Goal: Navigation & Orientation: Find specific page/section

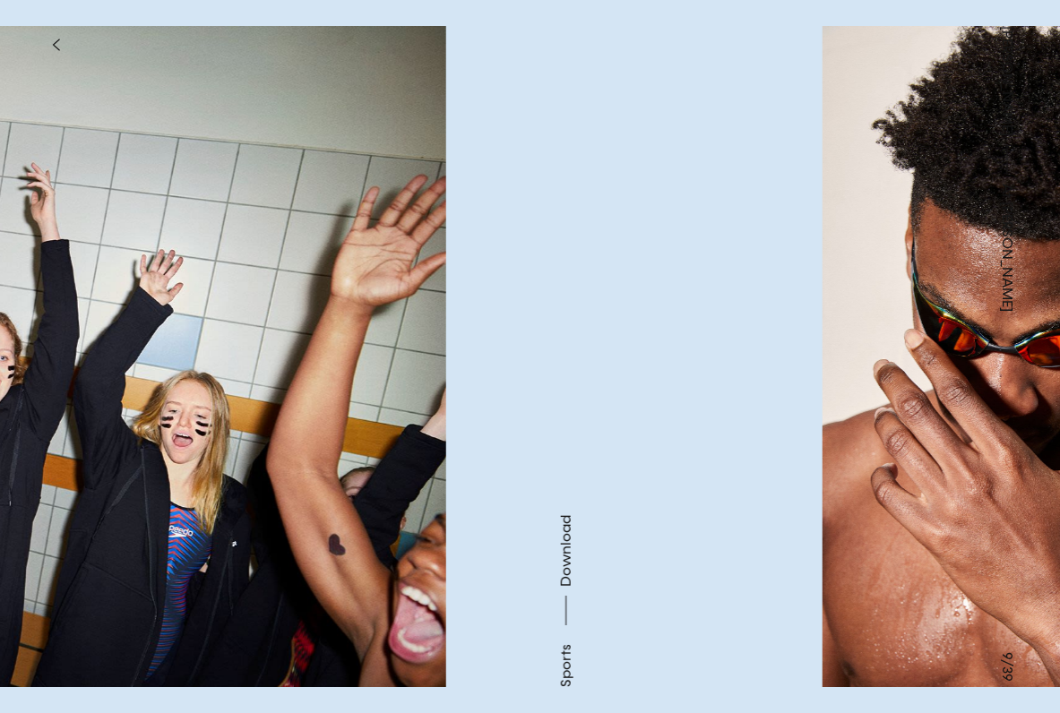
scroll to position [2233, 0]
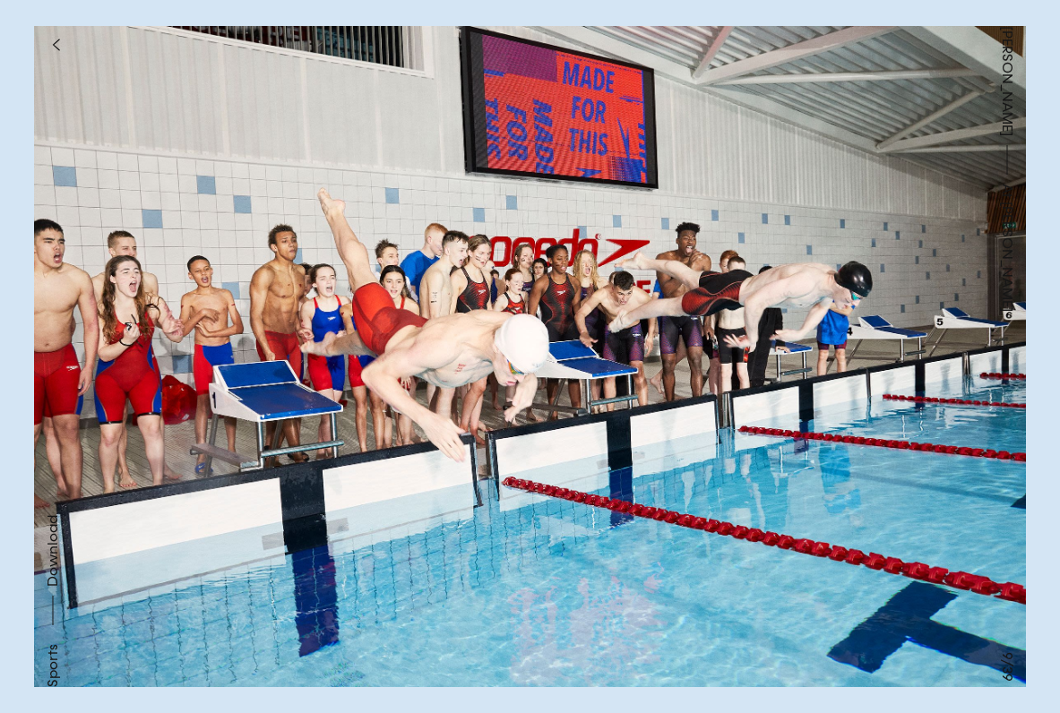
click at [927, 200] on button at bounding box center [795, 178] width 530 height 357
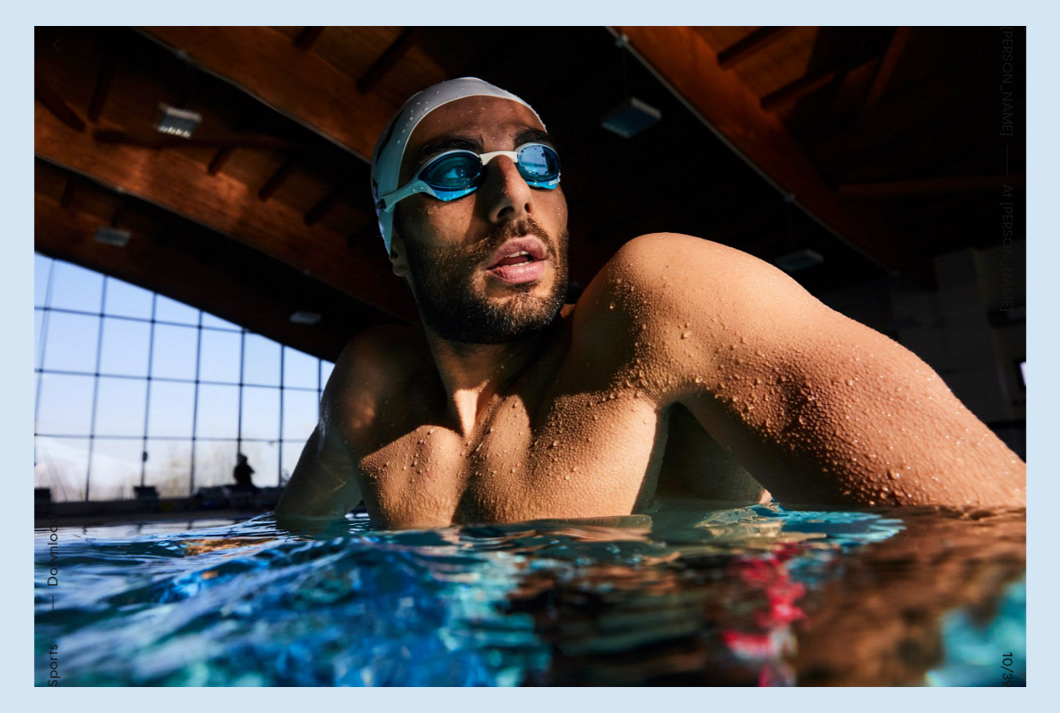
click at [926, 200] on button at bounding box center [795, 178] width 530 height 357
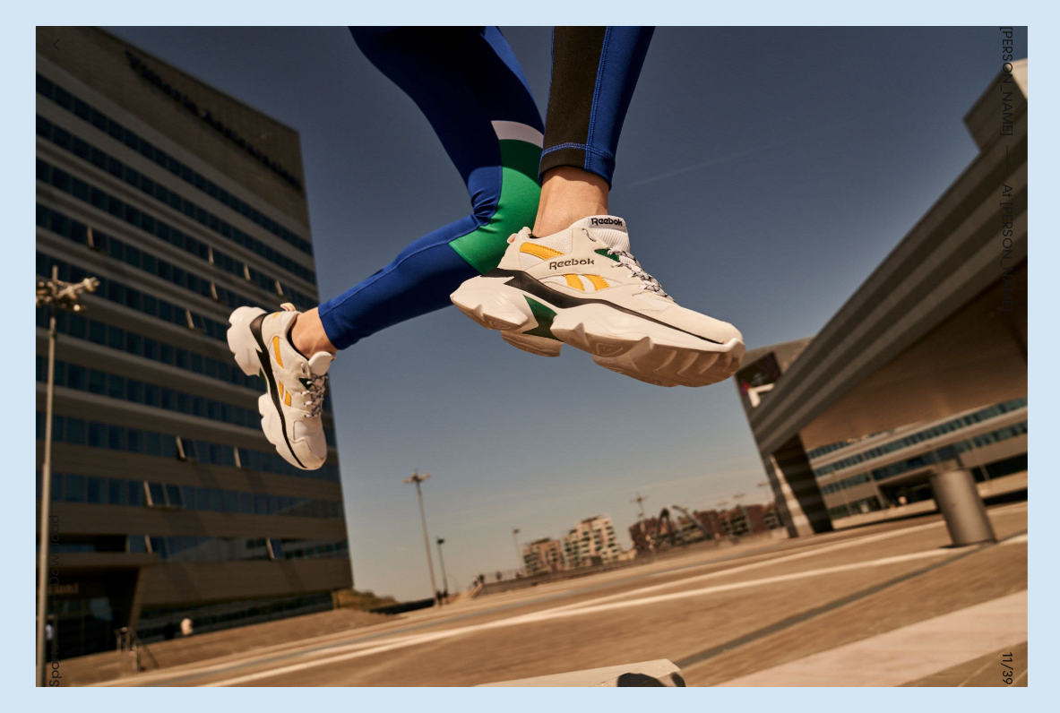
click at [926, 200] on button at bounding box center [795, 178] width 530 height 357
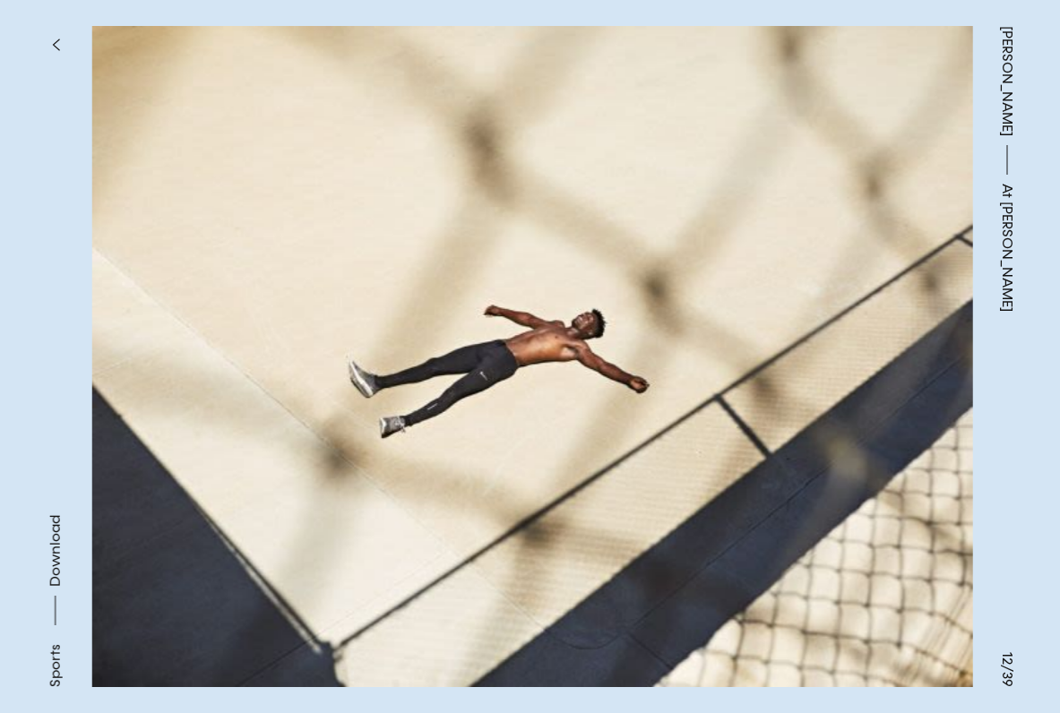
click at [926, 200] on button at bounding box center [795, 178] width 530 height 357
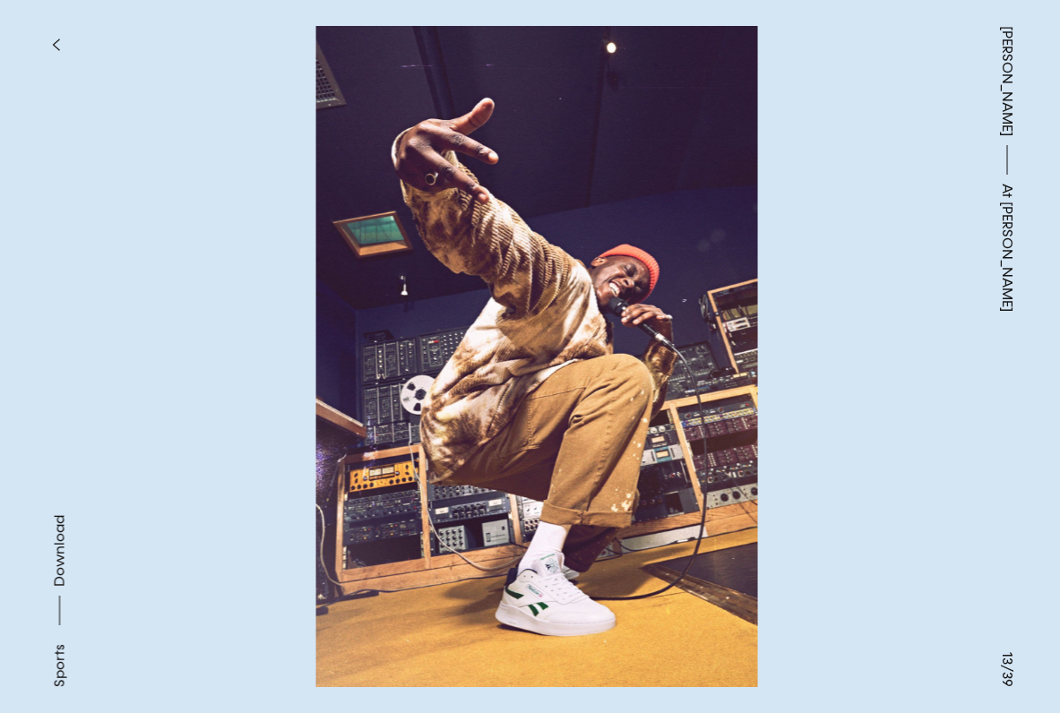
click at [926, 200] on button at bounding box center [795, 178] width 530 height 357
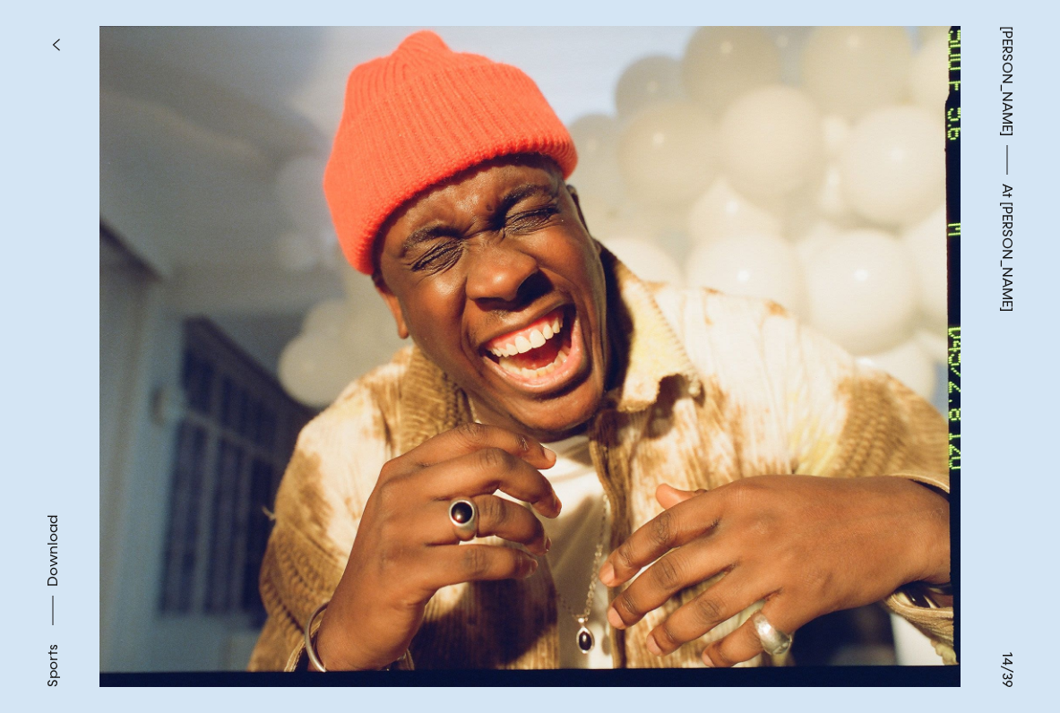
click at [926, 200] on button at bounding box center [795, 178] width 530 height 357
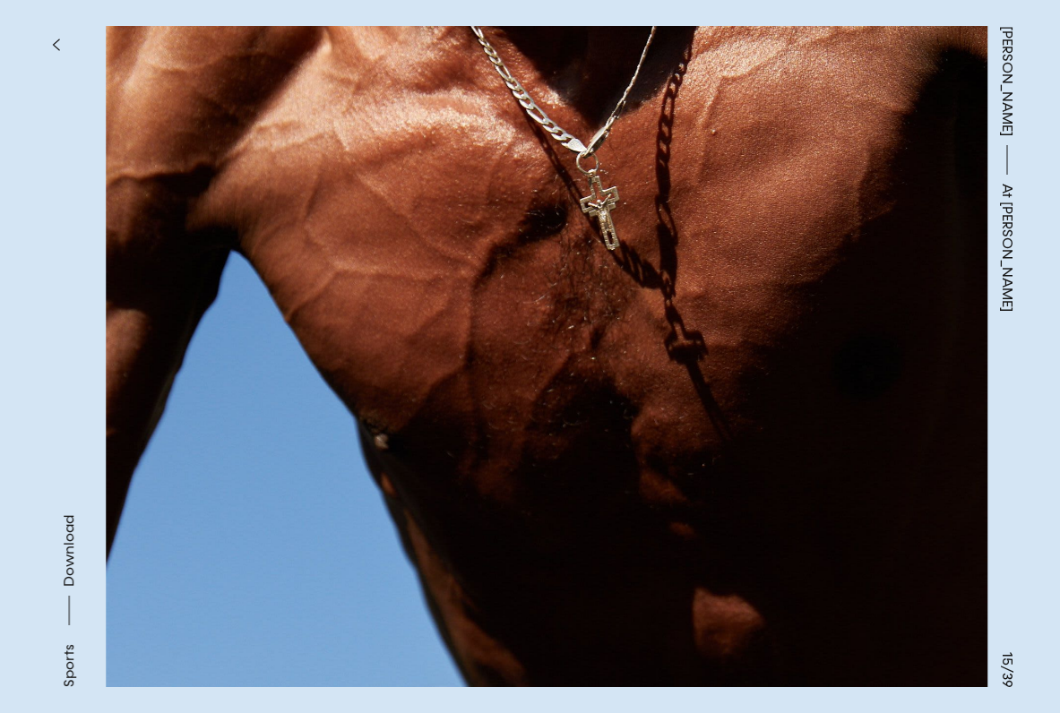
click at [926, 200] on button at bounding box center [795, 178] width 530 height 357
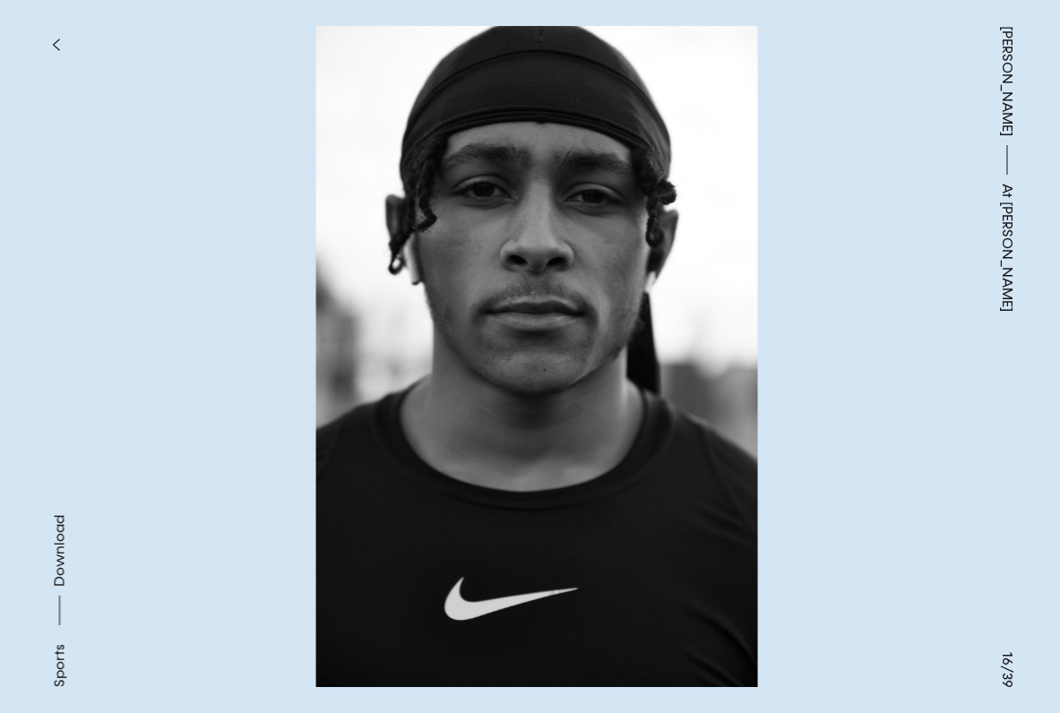
click at [926, 200] on button at bounding box center [795, 178] width 530 height 357
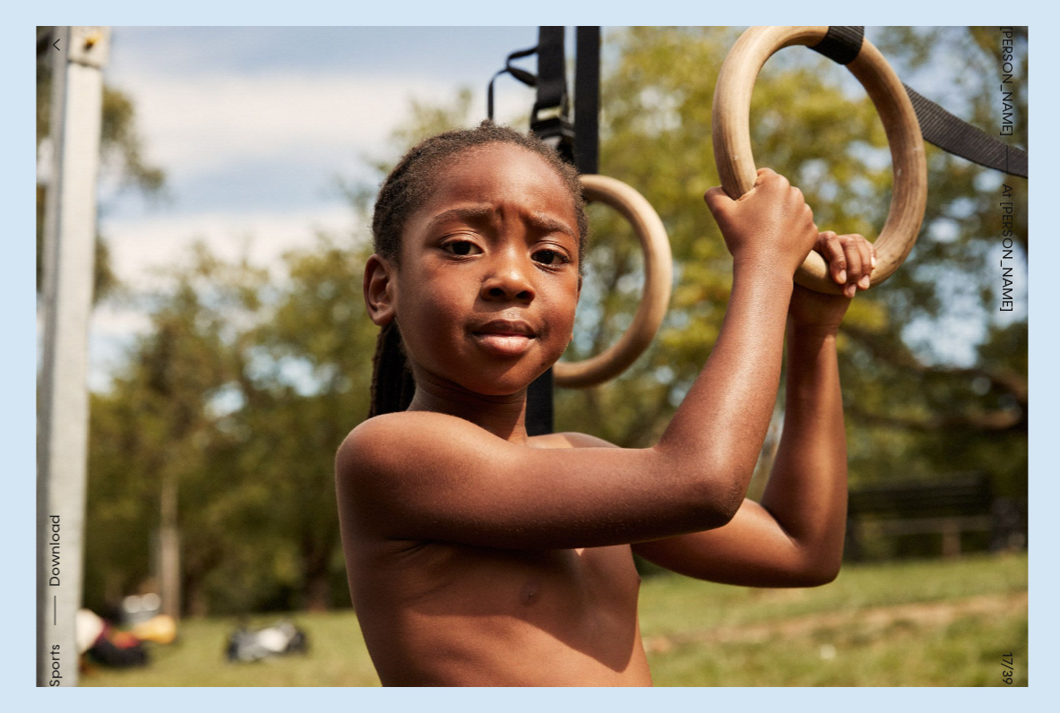
click at [926, 200] on button at bounding box center [795, 178] width 530 height 357
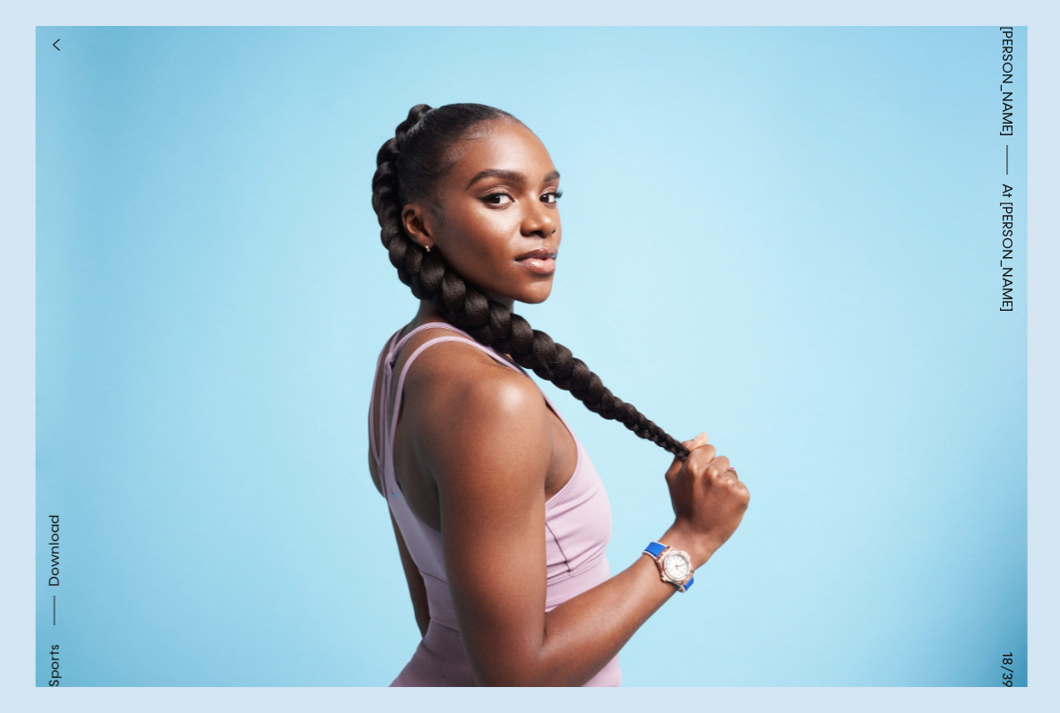
click at [926, 200] on button at bounding box center [795, 178] width 530 height 357
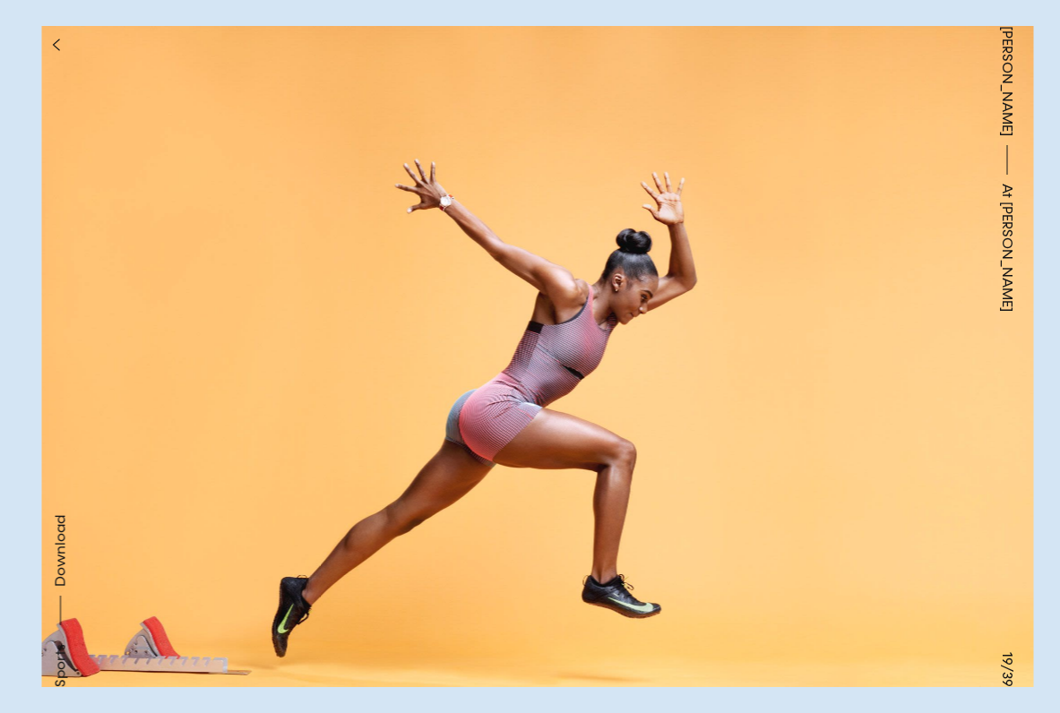
click at [926, 200] on button at bounding box center [795, 178] width 530 height 357
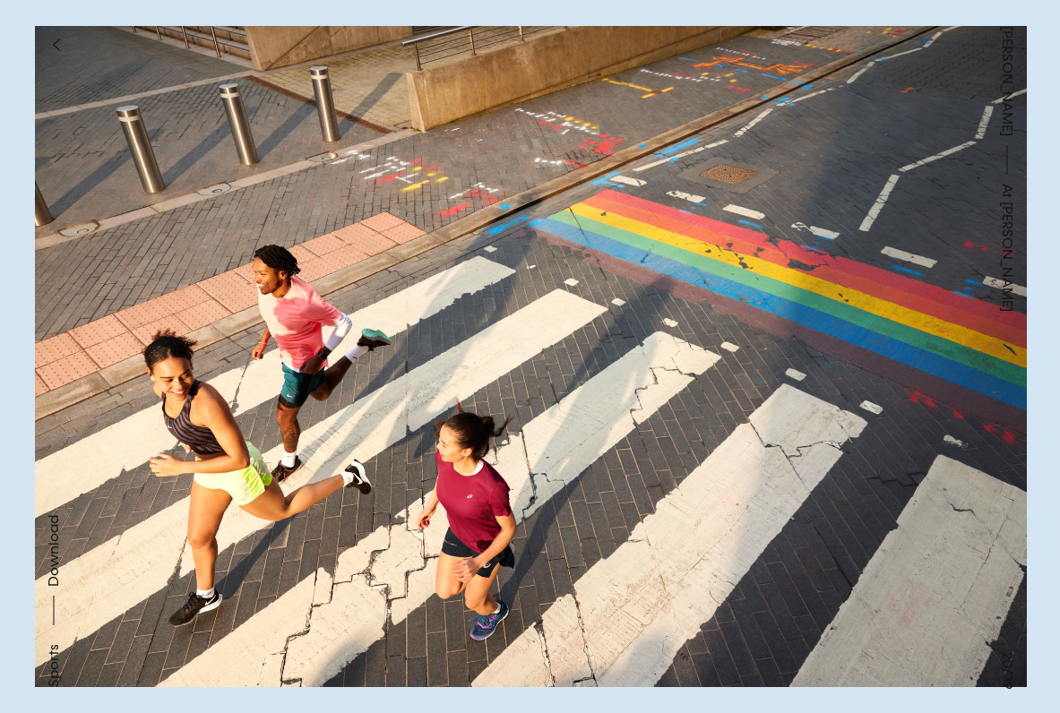
click at [926, 200] on button at bounding box center [795, 178] width 530 height 357
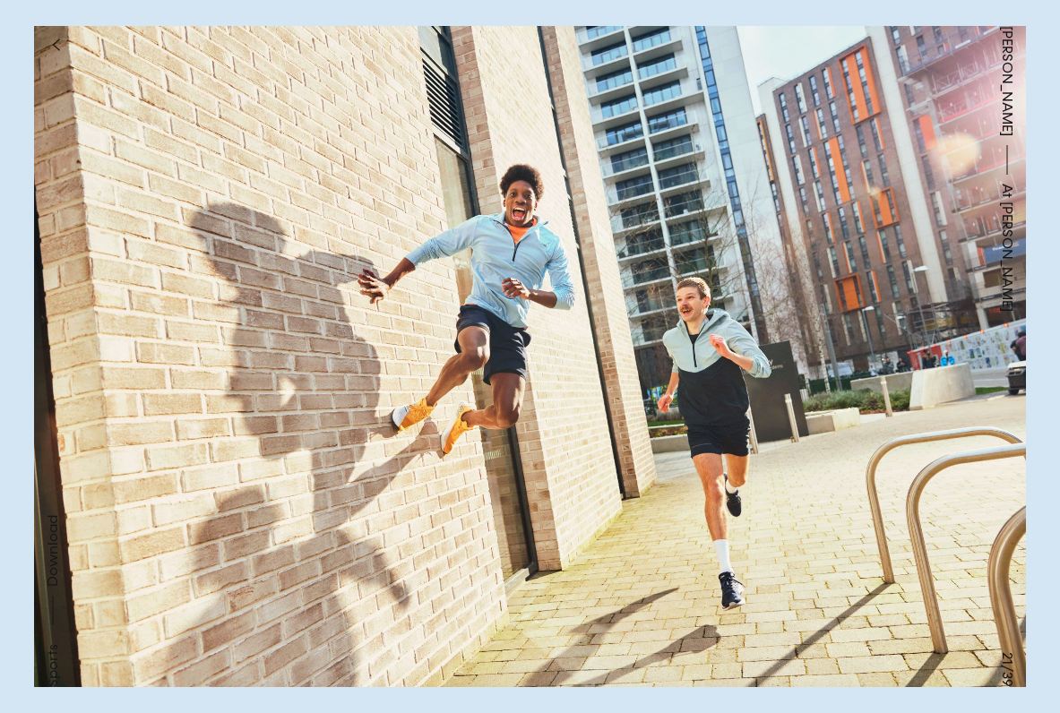
click at [926, 200] on button at bounding box center [795, 178] width 530 height 357
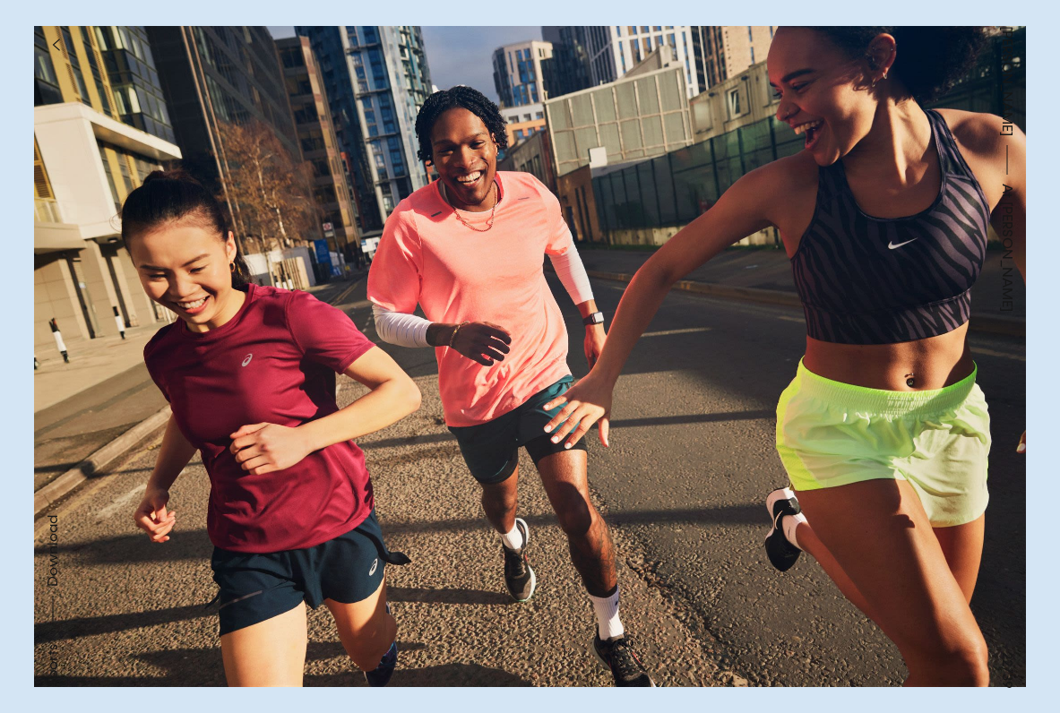
click at [926, 200] on button at bounding box center [795, 178] width 530 height 357
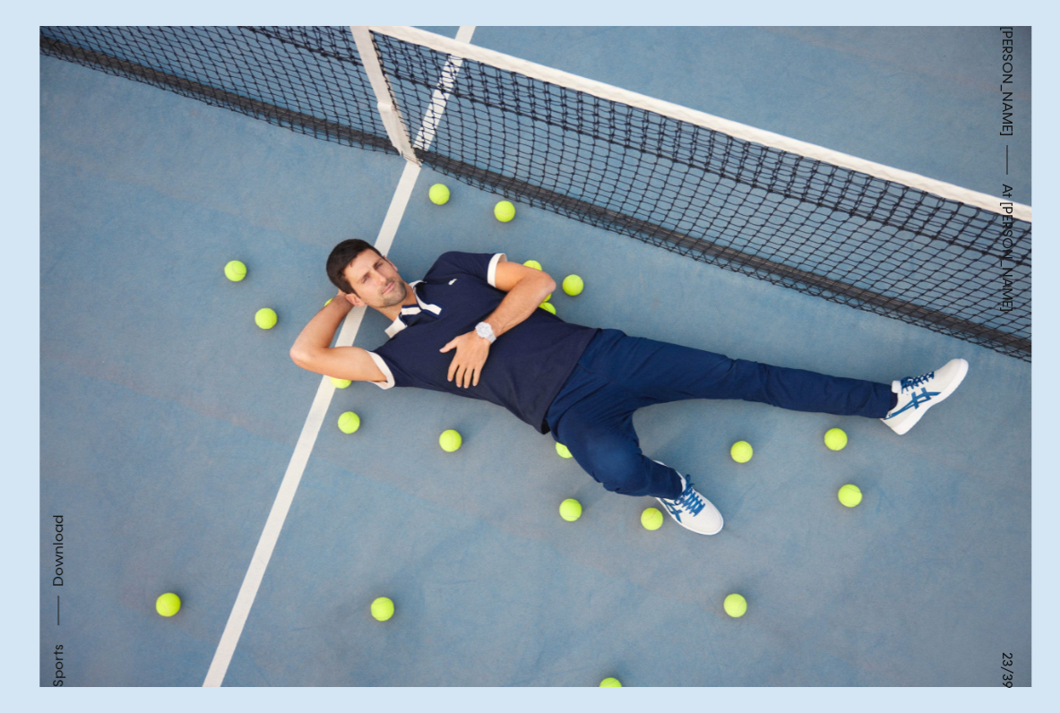
click at [926, 200] on button at bounding box center [795, 178] width 530 height 357
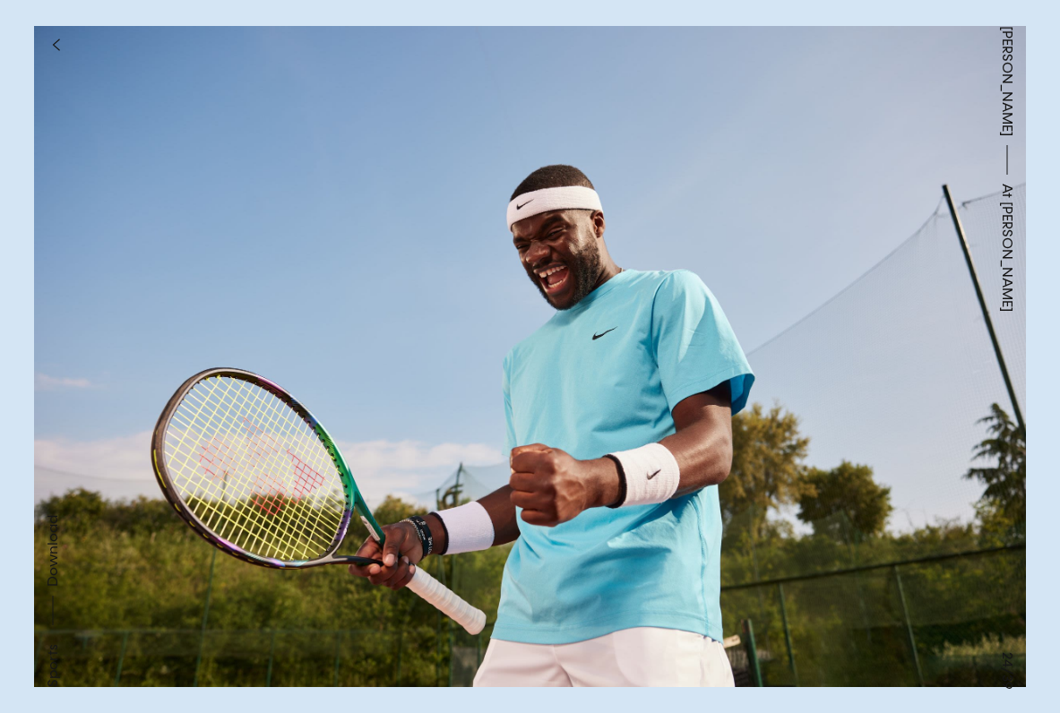
click at [967, 406] on div "[PERSON_NAME] At [PERSON_NAME]" at bounding box center [1007, 356] width 106 height 713
